Goal: Find specific page/section: Find specific page/section

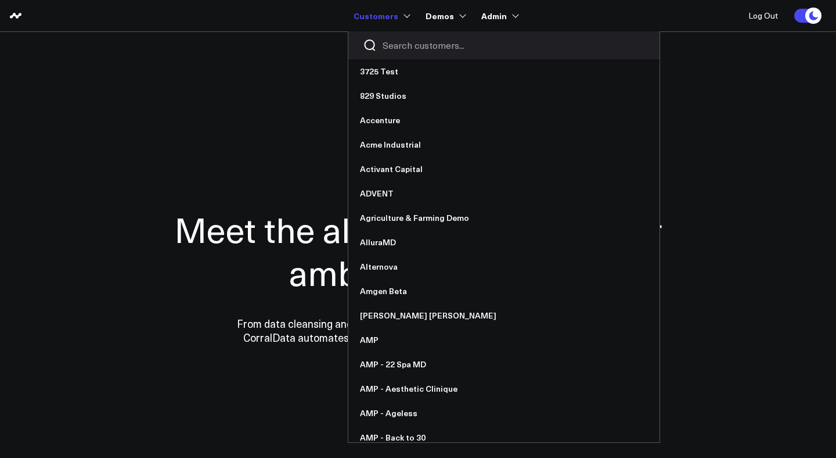
click at [397, 50] on input "Search customers input" at bounding box center [514, 45] width 262 height 13
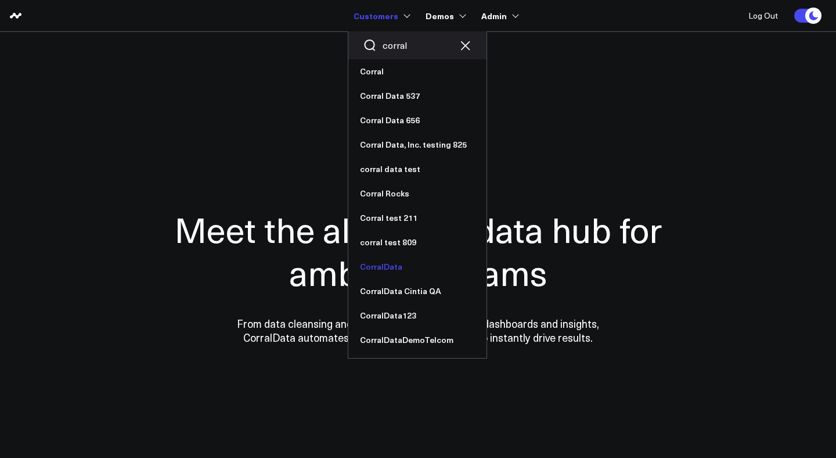
type input "corral"
click at [411, 265] on link "CorralData" at bounding box center [417, 266] width 138 height 24
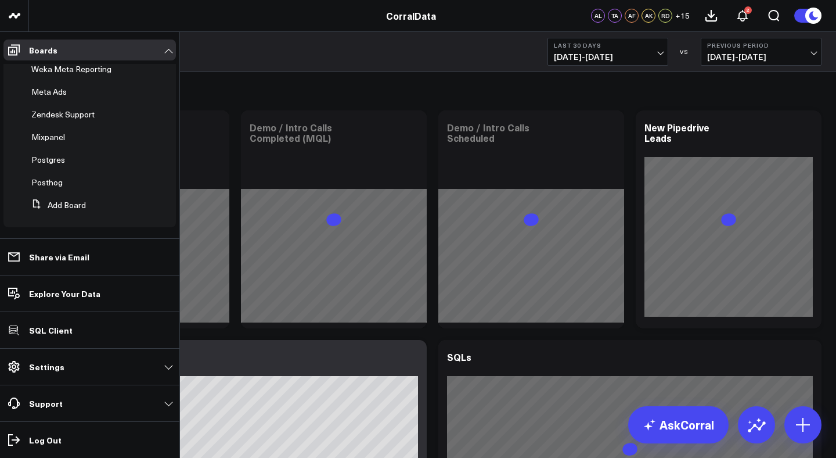
scroll to position [458, 0]
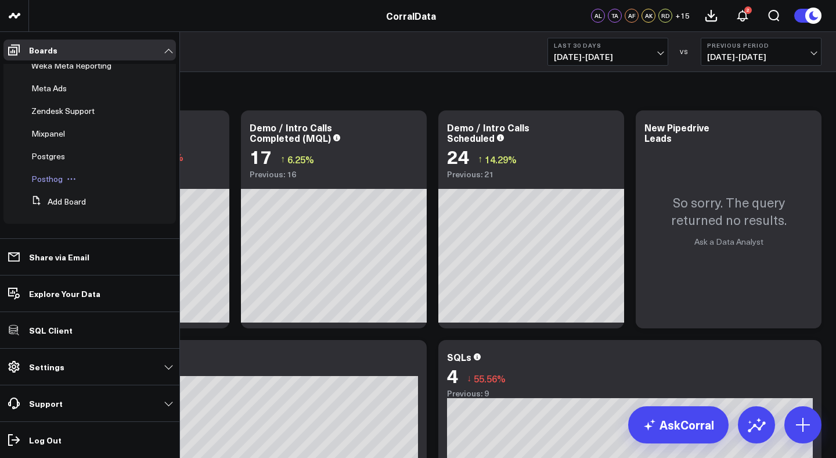
click at [49, 177] on span "Posthog" at bounding box center [46, 178] width 31 height 11
